Goal: Check status: Check status

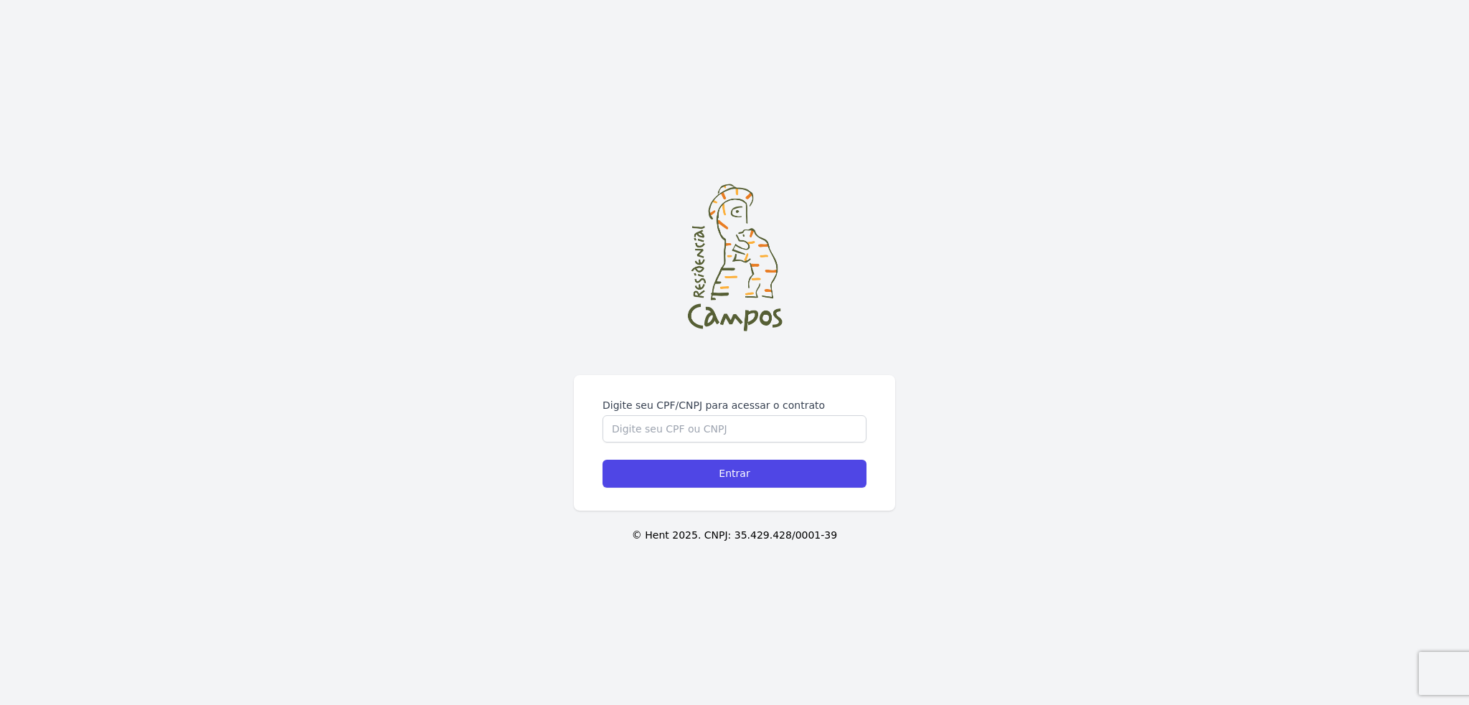
click at [647, 443] on form "Digite seu CPF/CNPJ para acessar o contrato Entrar" at bounding box center [735, 443] width 264 height 90
click at [657, 422] on input "Digite seu CPF/CNPJ para acessar o contrato" at bounding box center [735, 428] width 264 height 27
paste input "48452019840"
type input "48452019840"
click at [745, 477] on input "Entrar" at bounding box center [735, 474] width 264 height 28
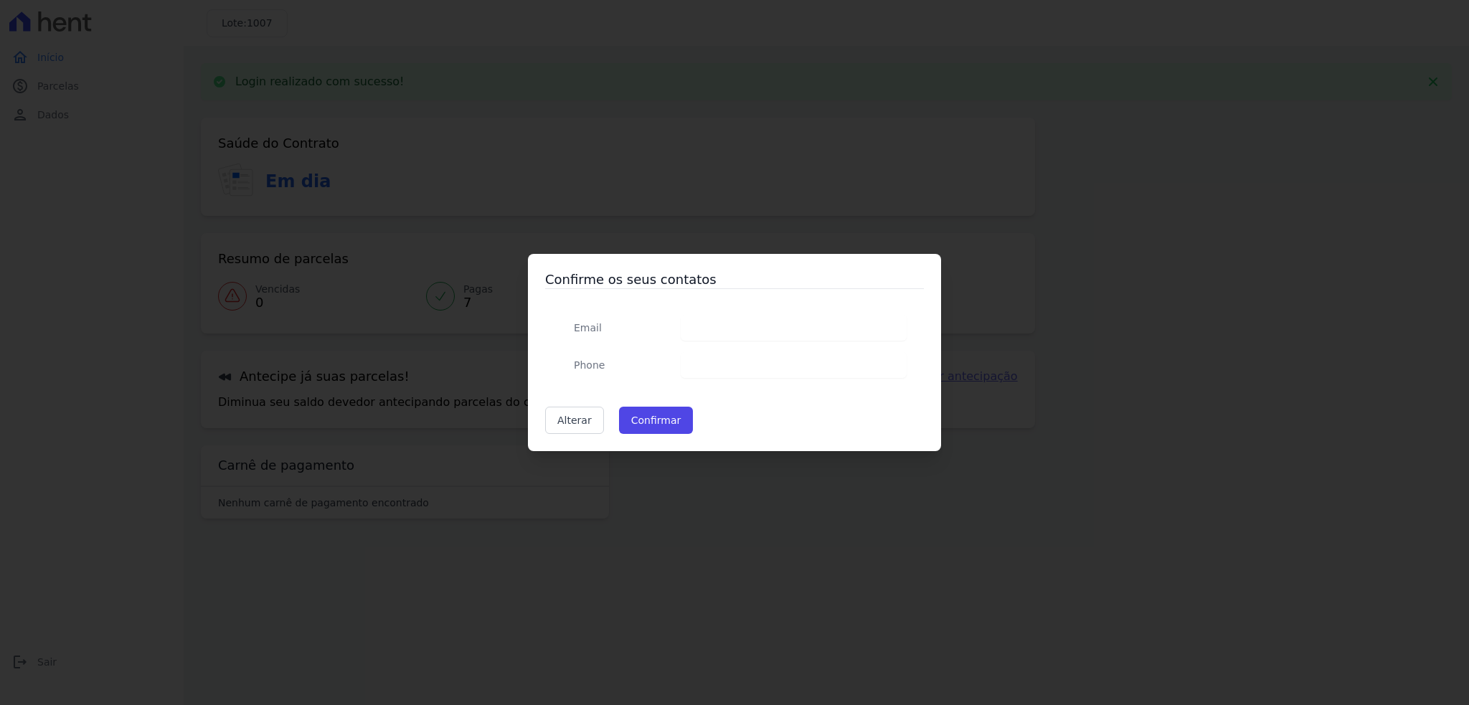
click at [776, 504] on div "Confirme os seus contatos Email Phone Alterar Confirmar [GEOGRAPHIC_DATA]... Co…" at bounding box center [734, 352] width 1469 height 705
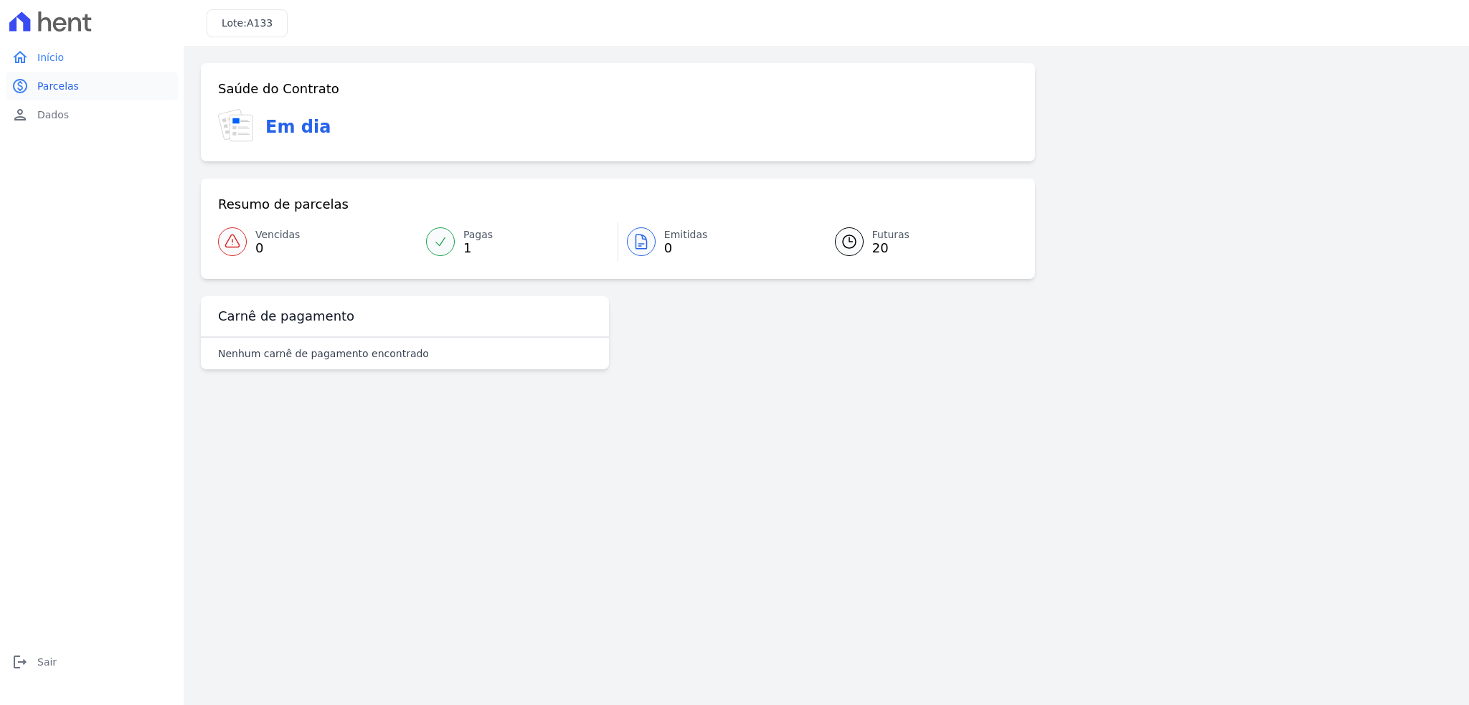
click at [72, 85] on span "Parcelas" at bounding box center [58, 86] width 42 height 14
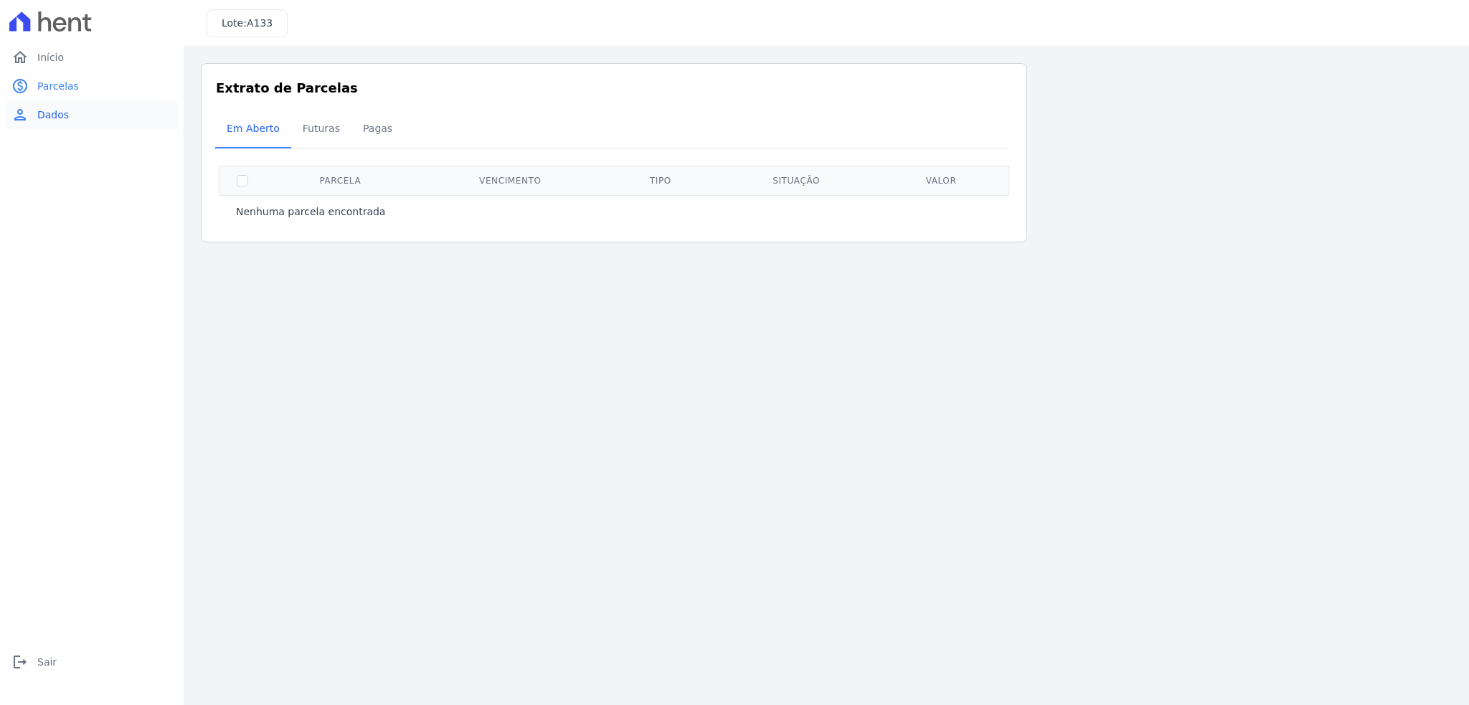
click at [50, 119] on span "Dados" at bounding box center [53, 115] width 32 height 14
click at [62, 47] on link "home Início" at bounding box center [92, 57] width 172 height 29
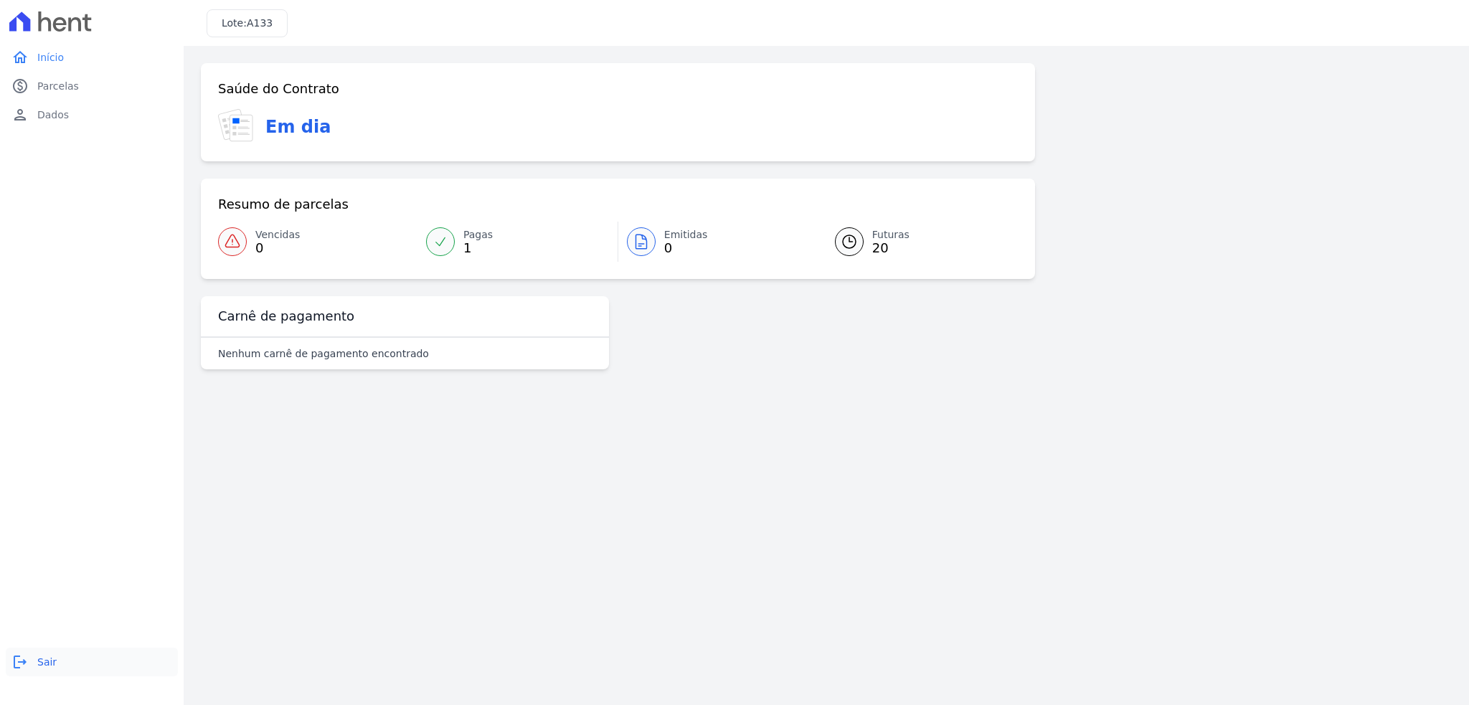
click at [18, 662] on icon "logout" at bounding box center [19, 662] width 17 height 17
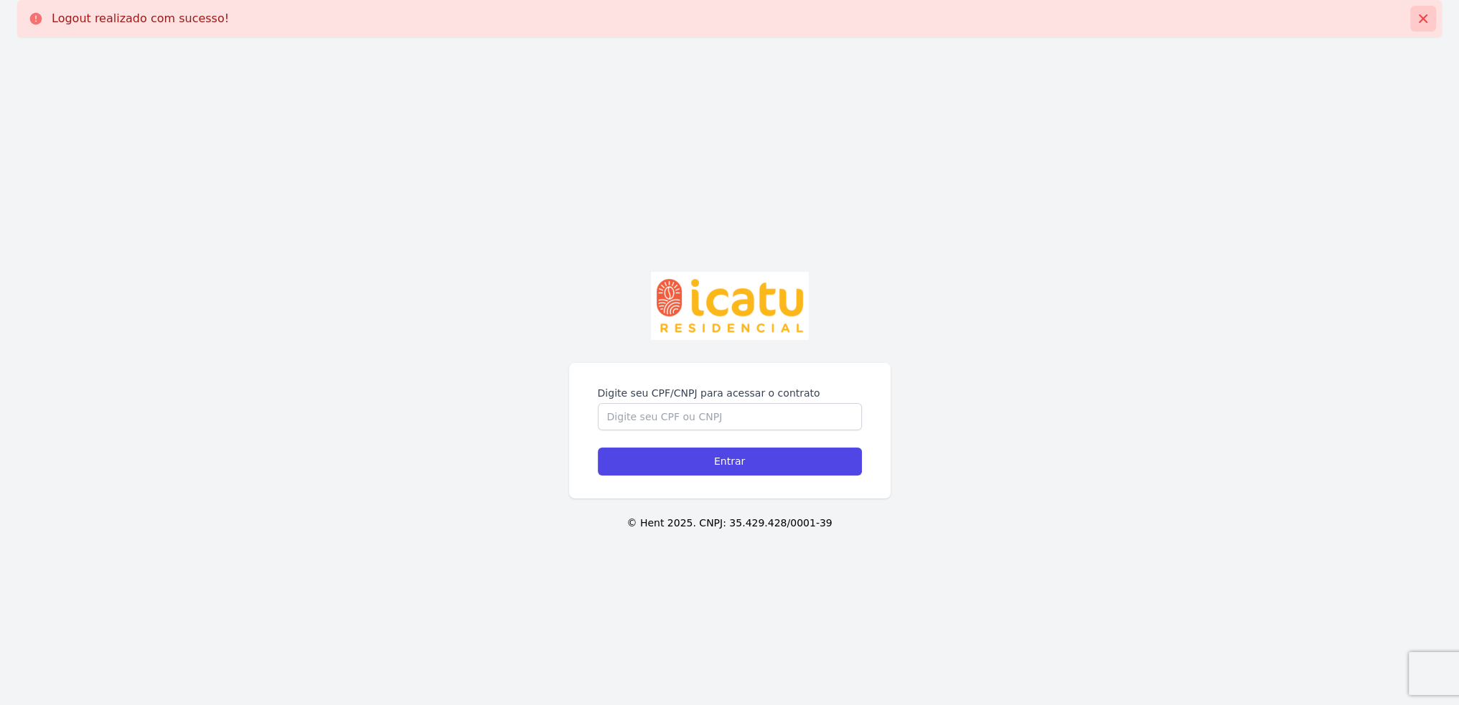
click at [1434, 22] on button at bounding box center [1423, 19] width 26 height 26
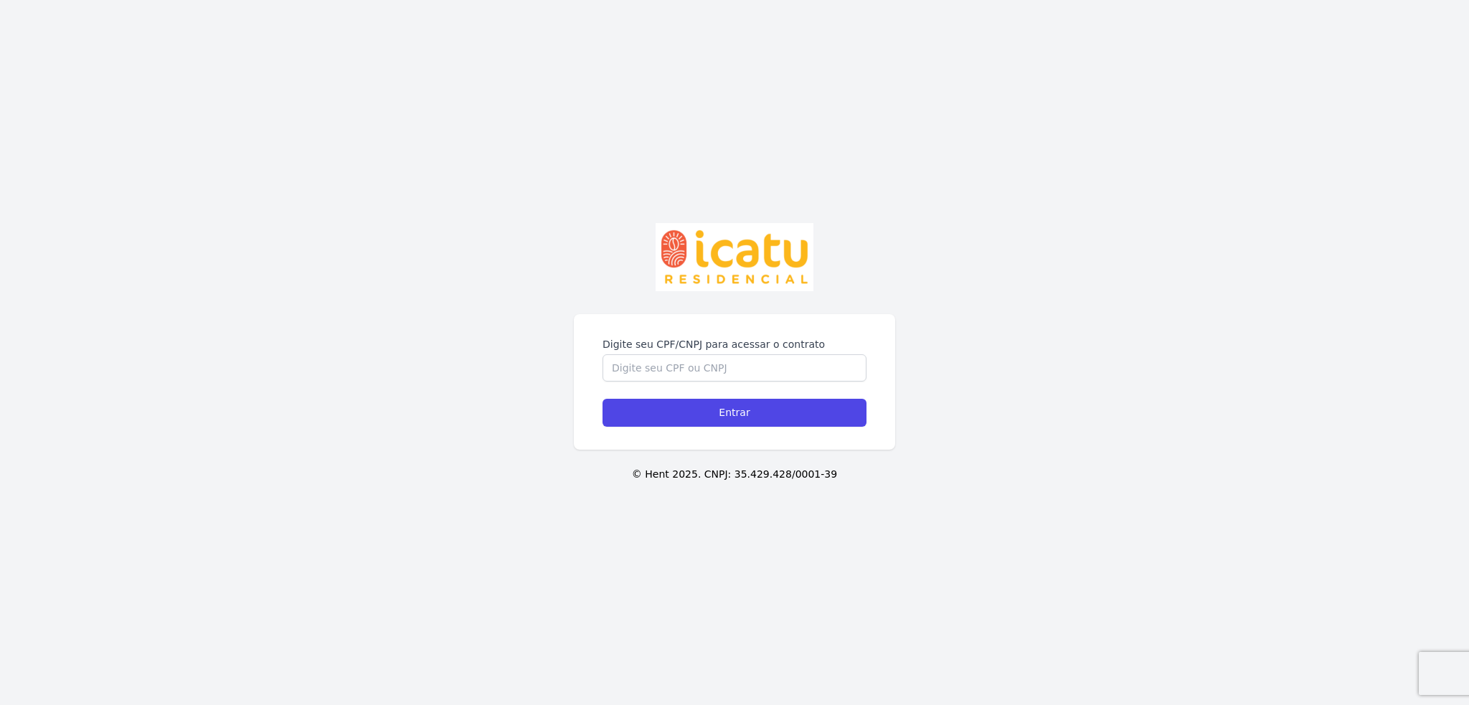
click at [301, 281] on div "Digite seu CPF/CNPJ para acessar o contrato Entrar © Hent 2025. CNPJ: 35.429.42…" at bounding box center [734, 352] width 1469 height 705
